Goal: Task Accomplishment & Management: Complete application form

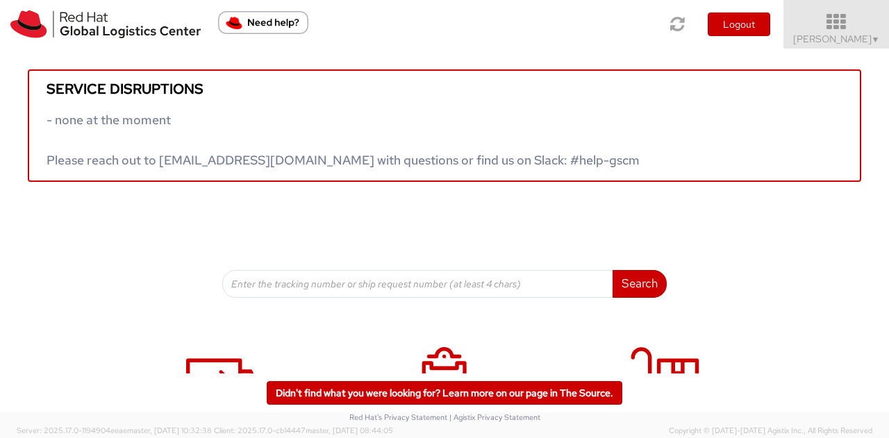
click at [840, 17] on icon at bounding box center [837, 22] width 122 height 19
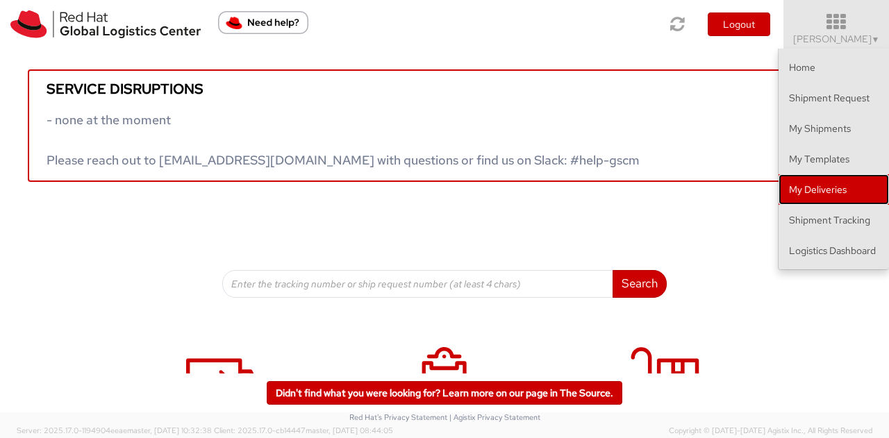
click at [813, 192] on link "My Deliveries" at bounding box center [834, 189] width 110 height 31
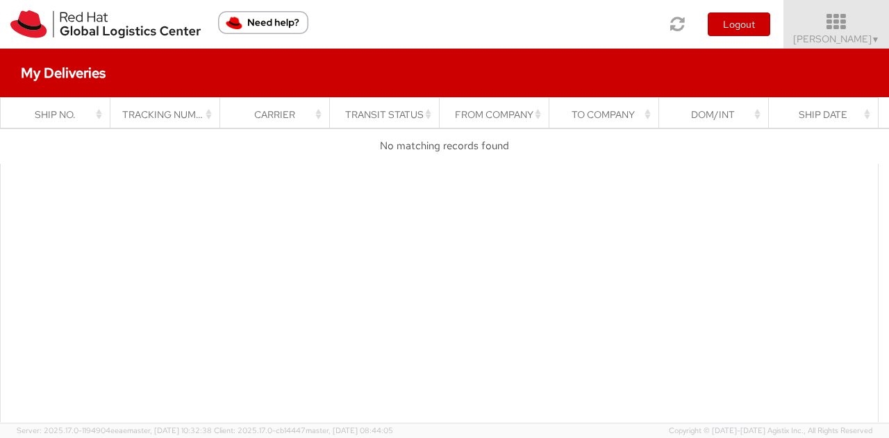
click at [843, 24] on icon at bounding box center [837, 22] width 122 height 19
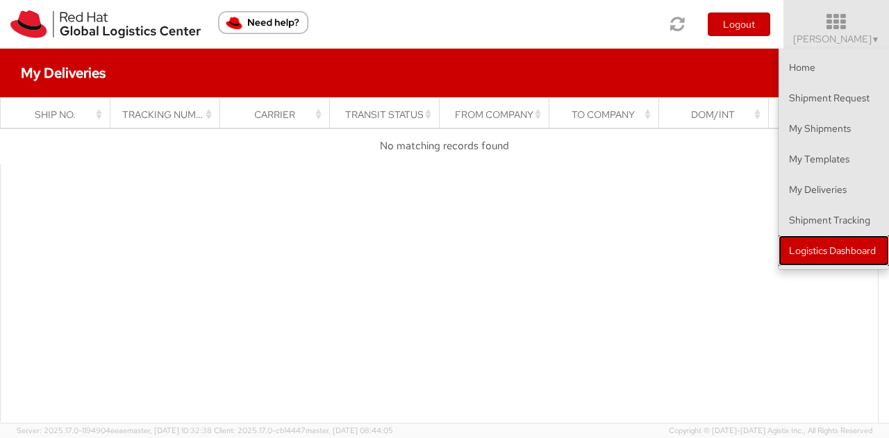
click at [838, 240] on link "Logistics Dashboard" at bounding box center [834, 250] width 110 height 31
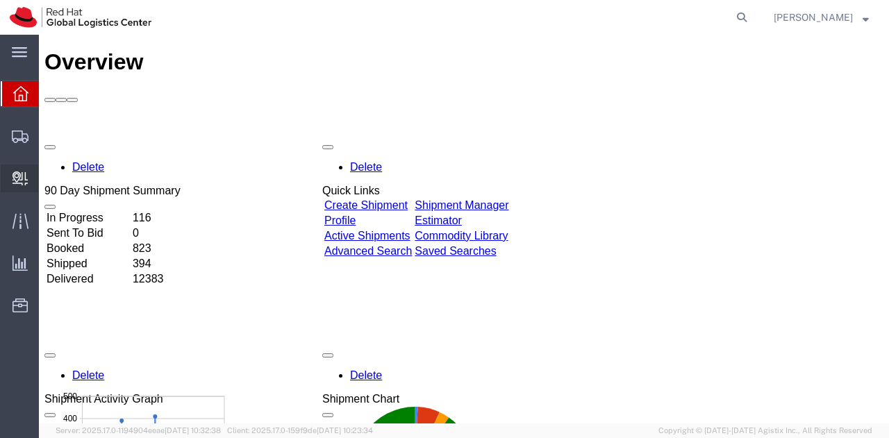
click at [48, 178] on span "Internal Delivery" at bounding box center [43, 179] width 10 height 28
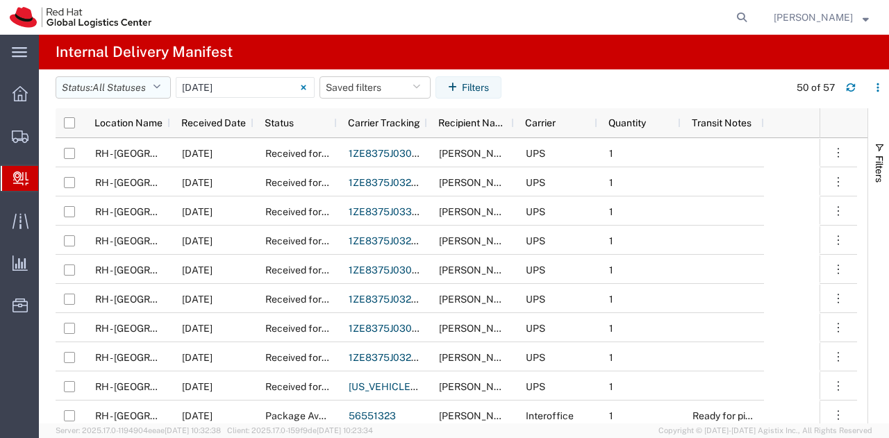
click at [160, 89] on icon "button" at bounding box center [157, 88] width 8 height 10
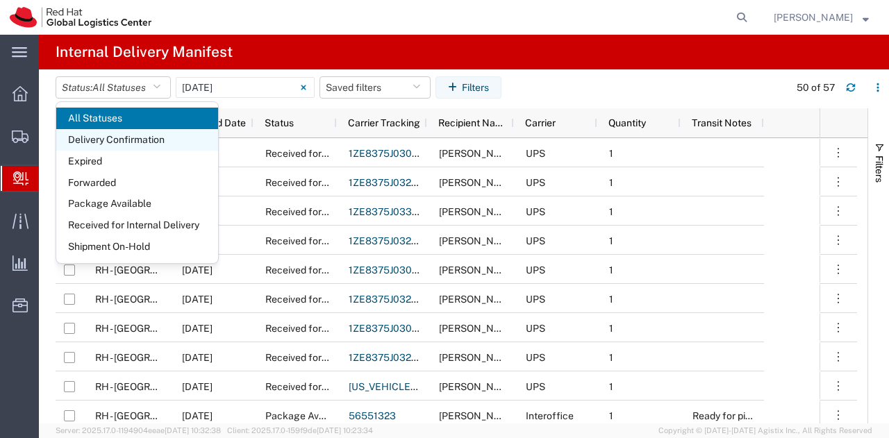
click at [126, 135] on span "Delivery Confirmation" at bounding box center [137, 140] width 162 height 22
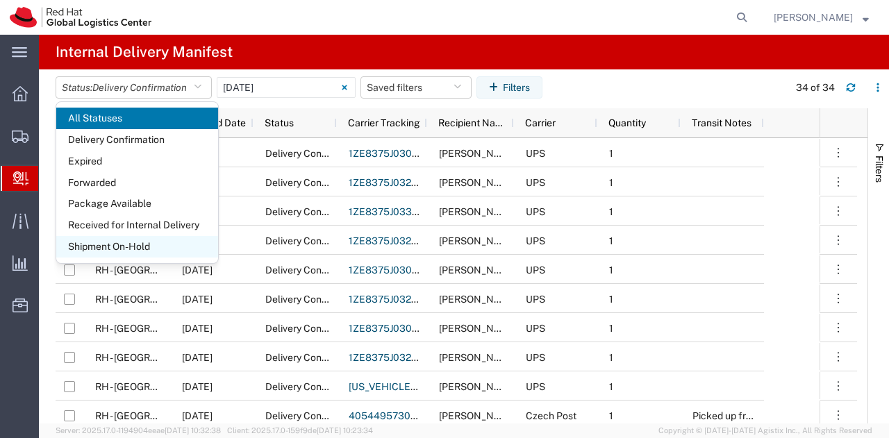
click at [126, 241] on span "Shipment On-Hold" at bounding box center [137, 247] width 162 height 22
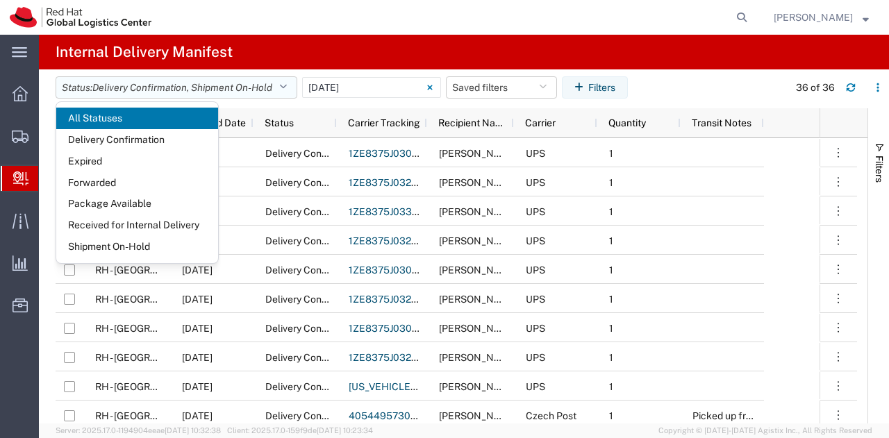
click at [283, 85] on button "Status: Delivery Confirmation , Shipment On-Hold" at bounding box center [177, 87] width 242 height 22
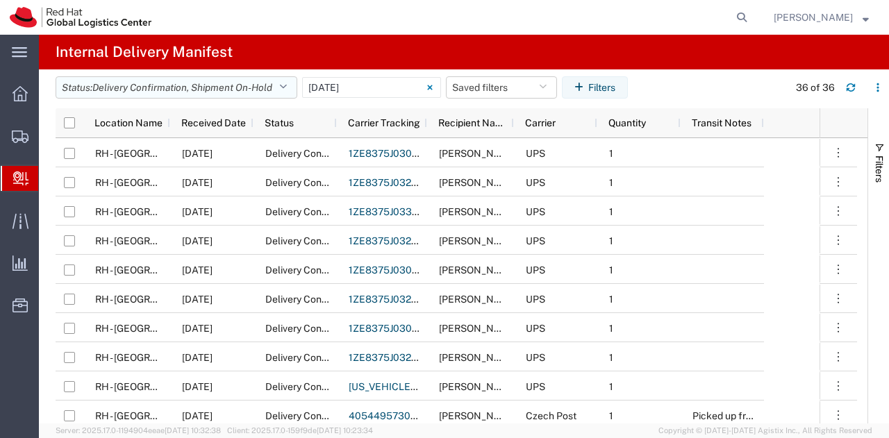
click at [284, 90] on icon "button" at bounding box center [283, 88] width 8 height 10
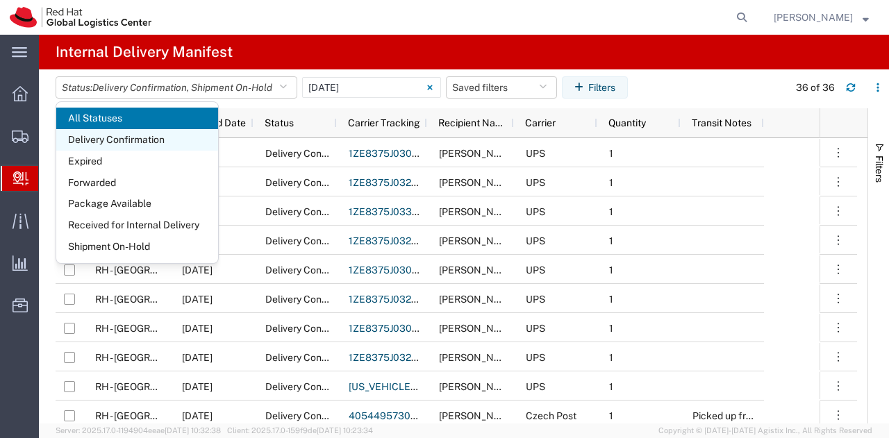
click at [146, 139] on span "Delivery Confirmation" at bounding box center [137, 140] width 162 height 22
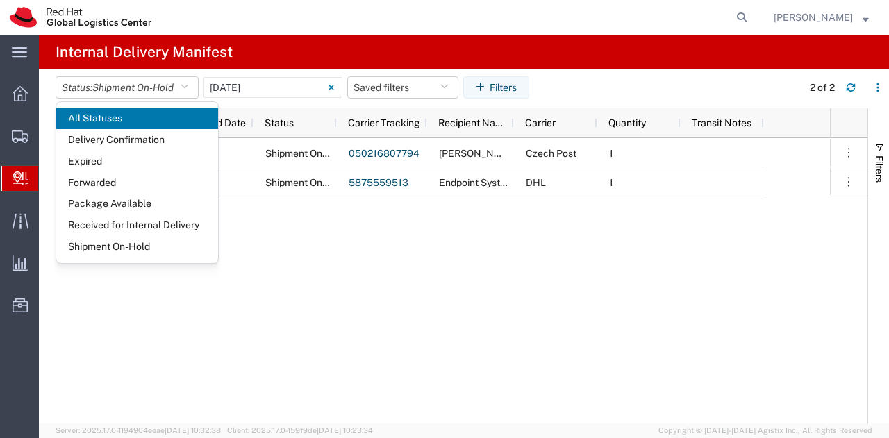
click at [597, 92] on agx-table-filter-chips "Status: Shipment On-Hold All Statuses Delivery Confirmation Expired Forwarded P…" at bounding box center [426, 92] width 740 height 32
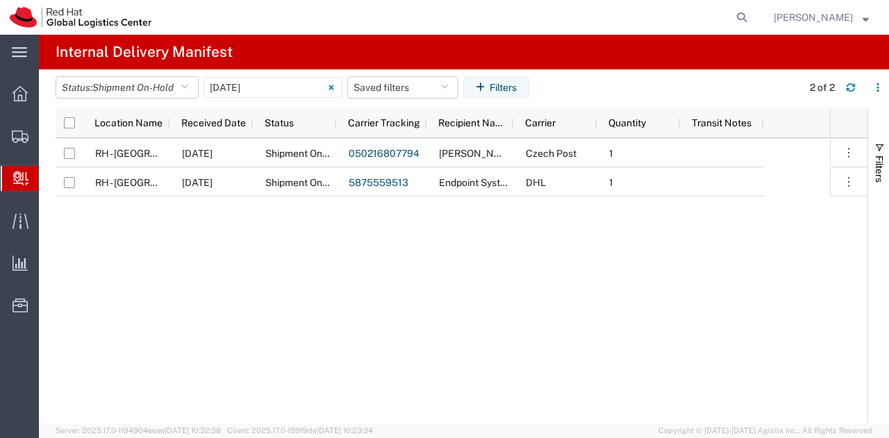
click at [21, 201] on ul "Overview Shipments Shipment Manager Create Shipment Create from Template Estima…" at bounding box center [19, 207] width 39 height 254
click at [21, 206] on ul "Overview Shipments Shipment Manager Create Shipment Create from Template Estima…" at bounding box center [19, 207] width 39 height 254
click at [21, 225] on icon at bounding box center [20, 220] width 16 height 15
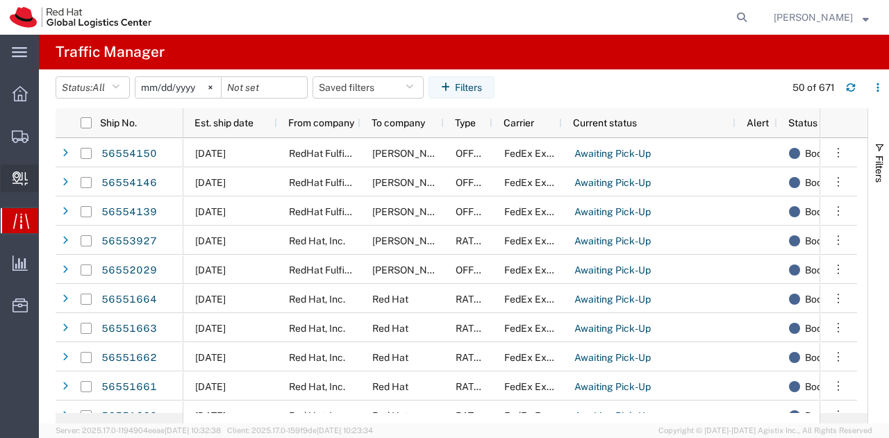
click at [0, 0] on span "Create Delivery" at bounding box center [0, 0] width 0 height 0
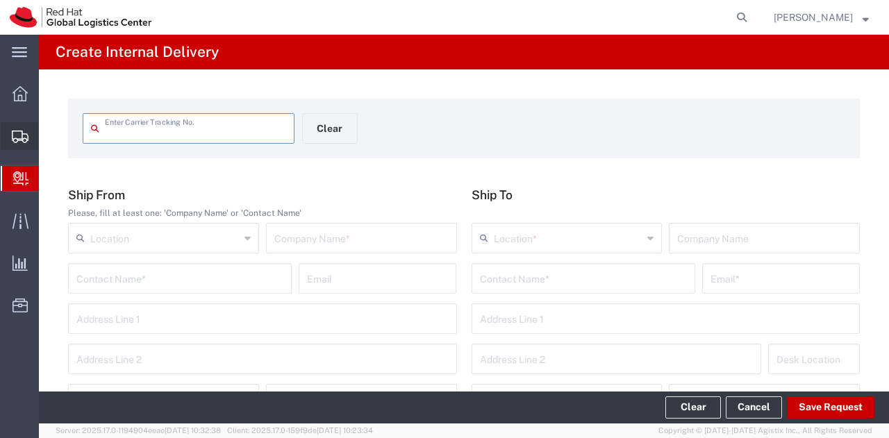
click at [0, 0] on span "Shipment Manager" at bounding box center [0, 0] width 0 height 0
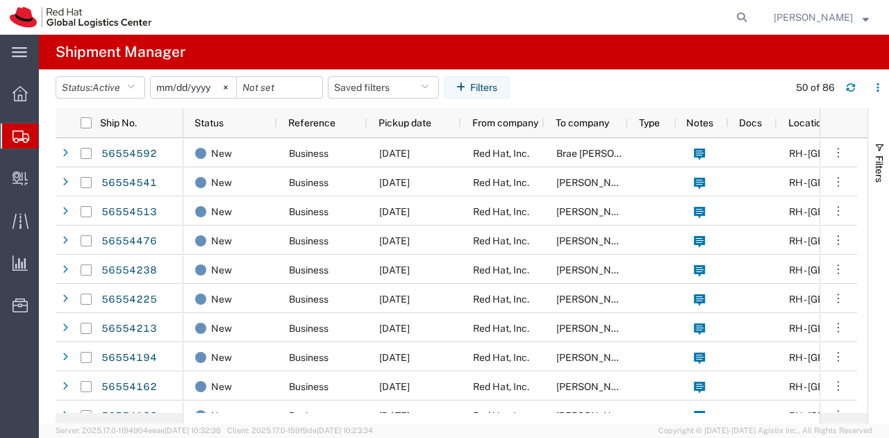
click at [26, 140] on icon at bounding box center [21, 137] width 17 height 13
click at [0, 0] on span "Create Shipment" at bounding box center [0, 0] width 0 height 0
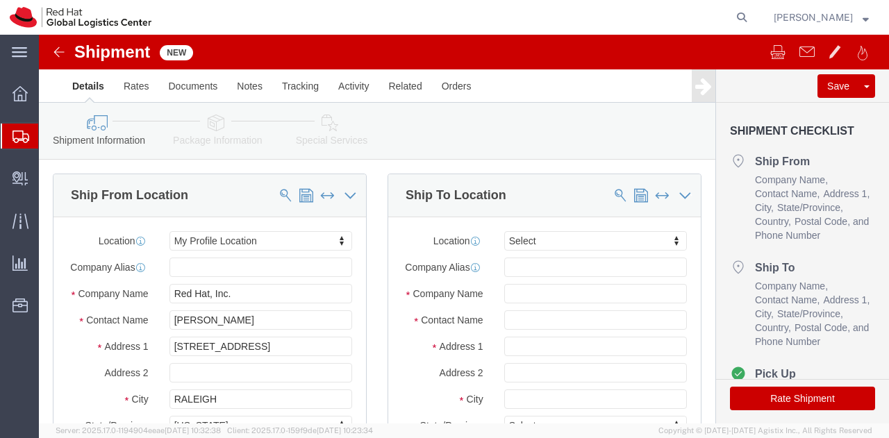
select select
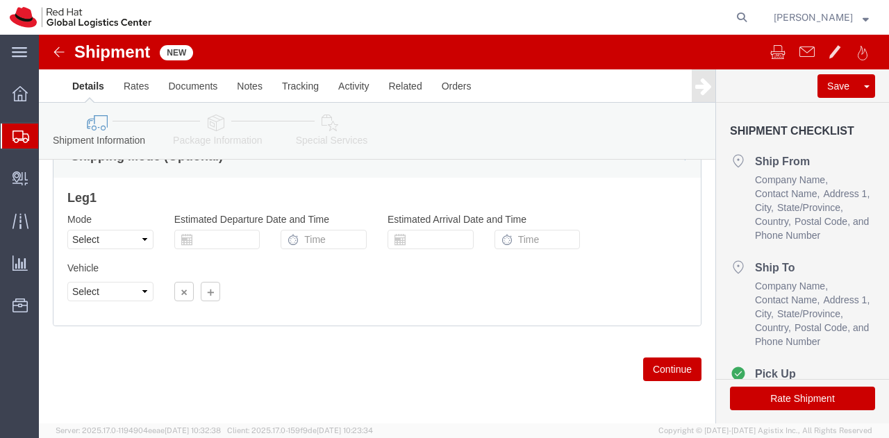
scroll to position [924, 0]
